Goal: Communication & Community: Answer question/provide support

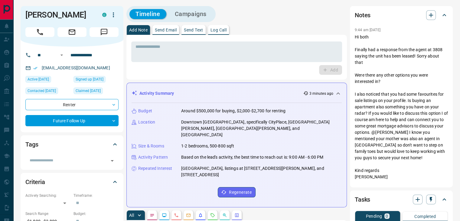
click at [167, 29] on p "Send Email" at bounding box center [166, 30] width 22 height 4
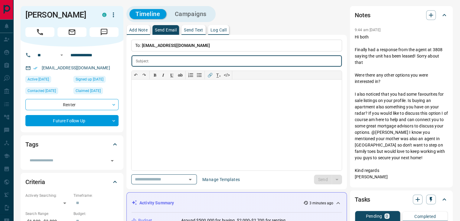
click at [245, 198] on div "Activity Summary 3 minutes ago" at bounding box center [237, 202] width 210 height 11
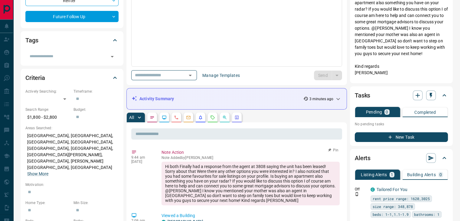
scroll to position [121, 0]
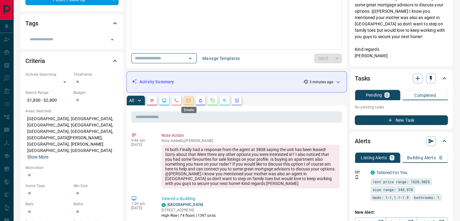
click at [187, 98] on icon "Emails" at bounding box center [188, 100] width 5 height 5
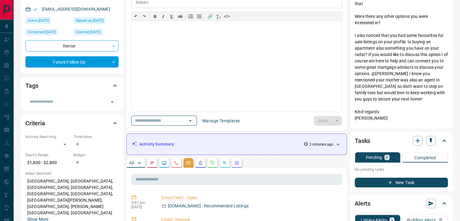
scroll to position [0, 0]
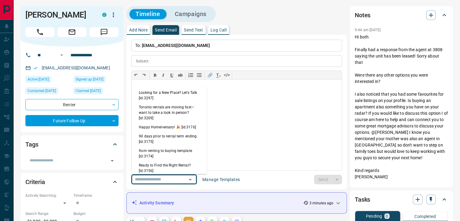
click at [176, 183] on input "text" at bounding box center [156, 180] width 46 height 8
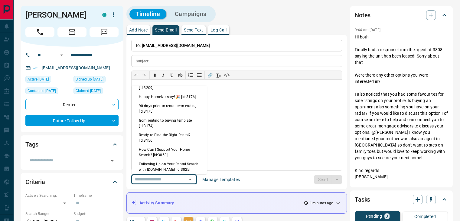
scroll to position [61, 0]
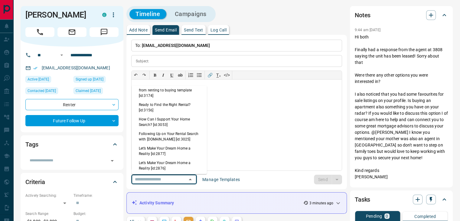
click at [177, 139] on li "Following Up on Your Rental Search with [DOMAIN_NAME] [id:3025]" at bounding box center [169, 136] width 75 height 15
type input "**********"
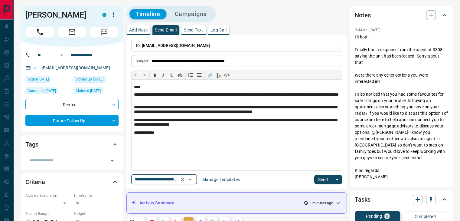
click at [187, 175] on button "Clear" at bounding box center [182, 179] width 8 height 8
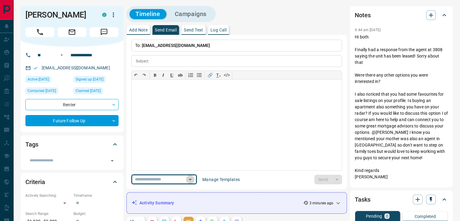
click at [194, 180] on icon "Open" at bounding box center [190, 179] width 7 height 7
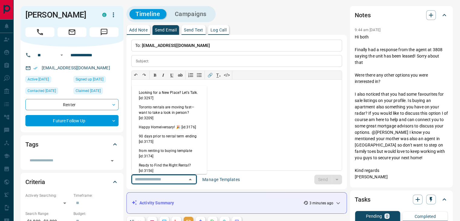
click at [175, 163] on li "Ready to Find the Right Rental? [id:3156]" at bounding box center [169, 168] width 75 height 15
type input "**********"
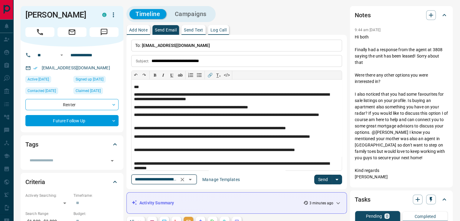
click at [194, 177] on icon "Open" at bounding box center [190, 179] width 7 height 7
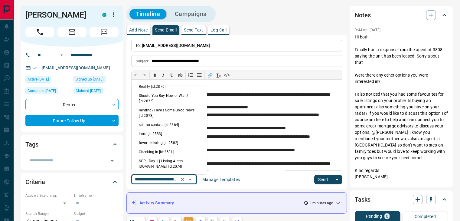
scroll to position [153, 0]
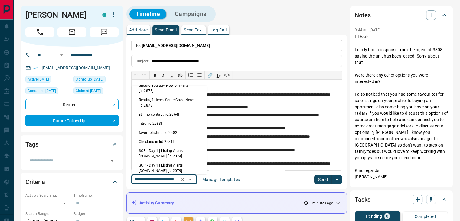
click at [155, 115] on li "still no contact [id:2864]" at bounding box center [169, 114] width 75 height 9
type input "**********"
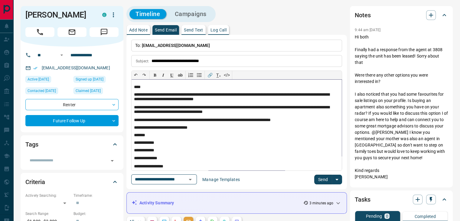
click at [138, 87] on p "****" at bounding box center [234, 87] width 201 height 5
click at [321, 177] on button "Send" at bounding box center [324, 180] width 18 height 10
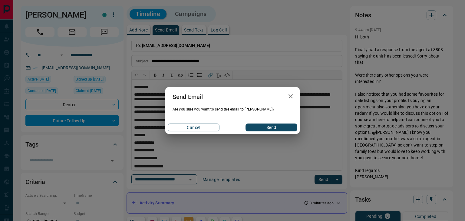
click at [278, 126] on button "Send" at bounding box center [272, 128] width 52 height 8
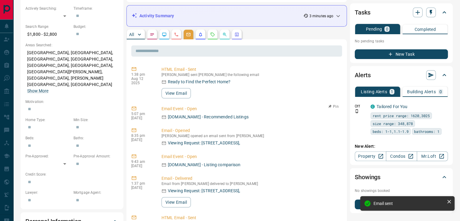
scroll to position [121, 0]
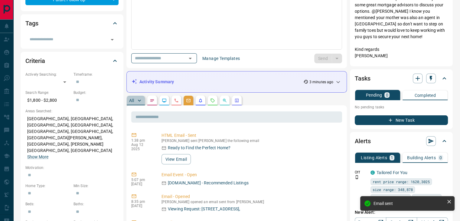
click at [132, 101] on p "All" at bounding box center [131, 100] width 5 height 4
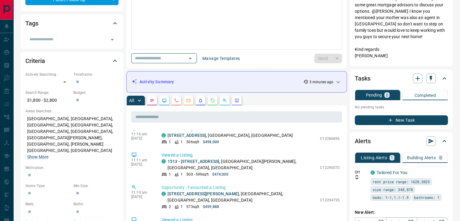
scroll to position [242, 0]
